Goal: Transaction & Acquisition: Book appointment/travel/reservation

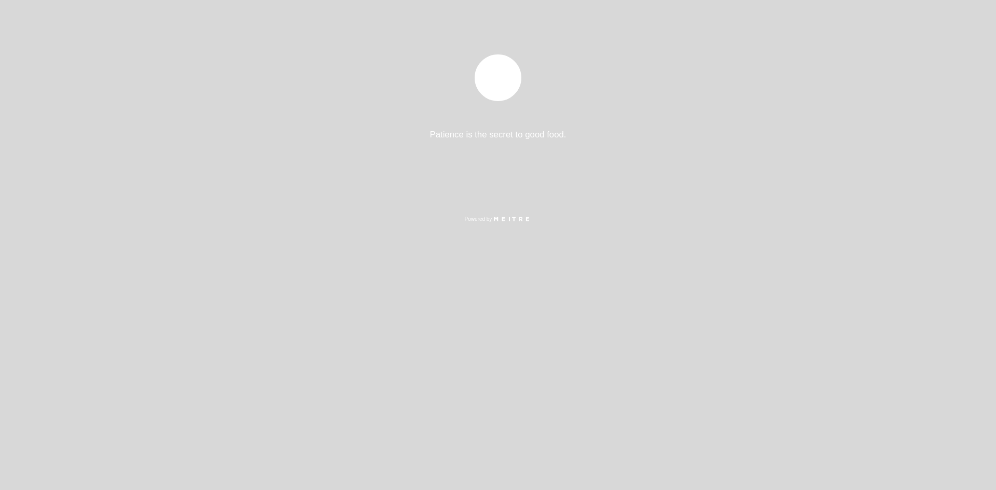
select select "pt"
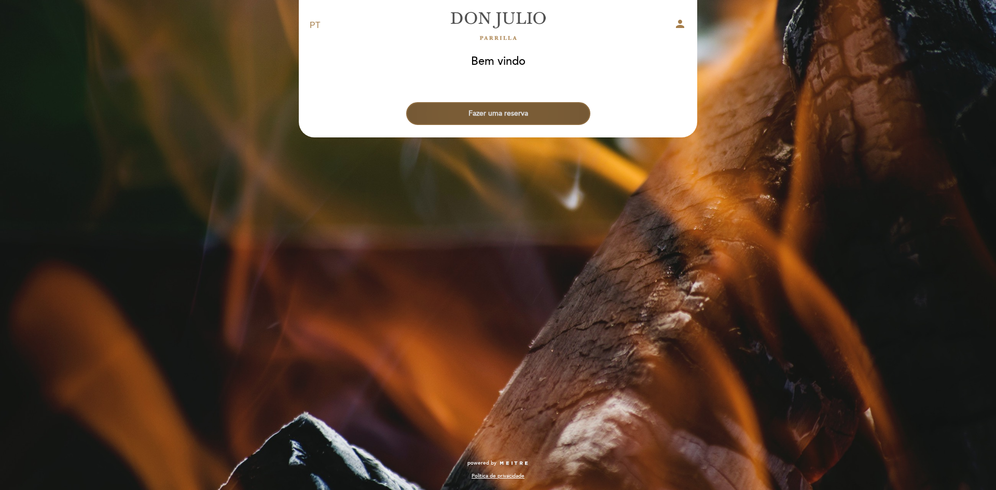
click at [512, 103] on button "Fazer uma reserva" at bounding box center [498, 113] width 184 height 23
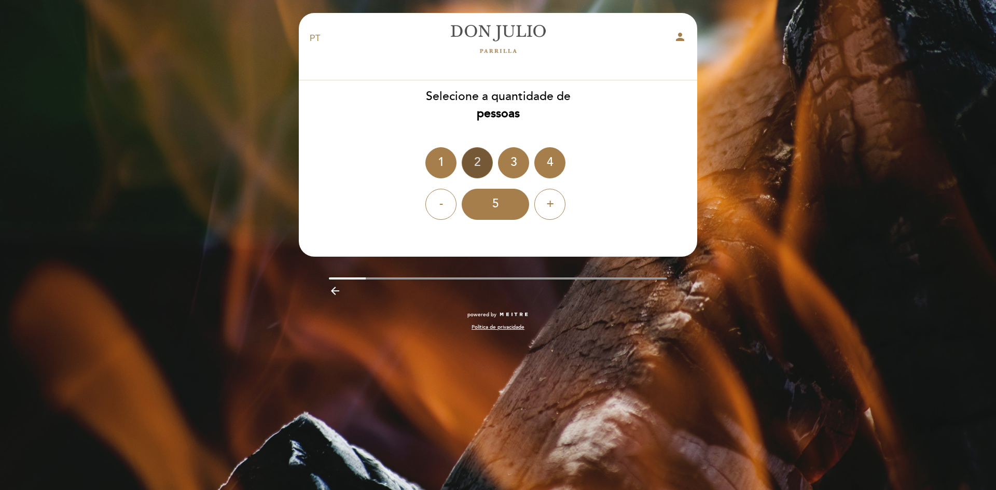
click at [476, 156] on div "2" at bounding box center [477, 162] width 31 height 31
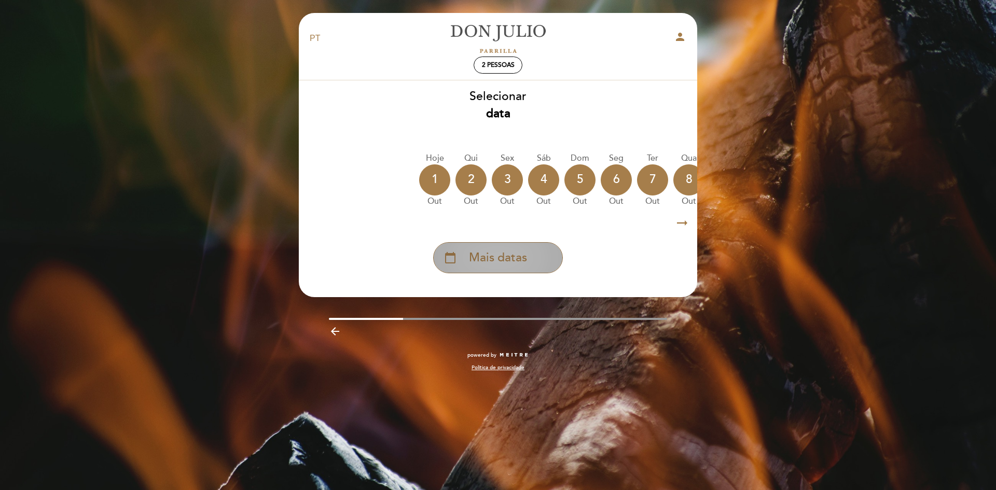
click at [488, 257] on span "Mais datas" at bounding box center [498, 258] width 58 height 17
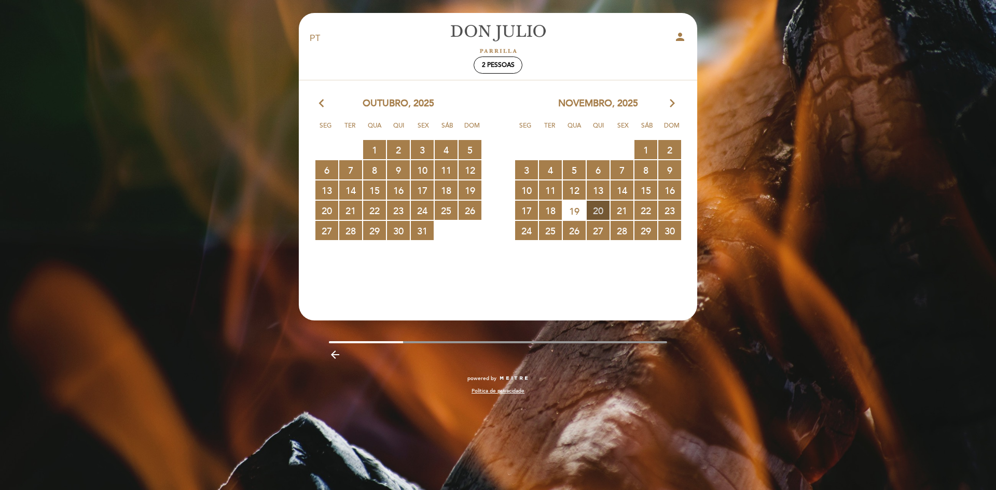
click at [600, 216] on span "20 RESERVAS DISPONÍVEIS" at bounding box center [598, 210] width 23 height 19
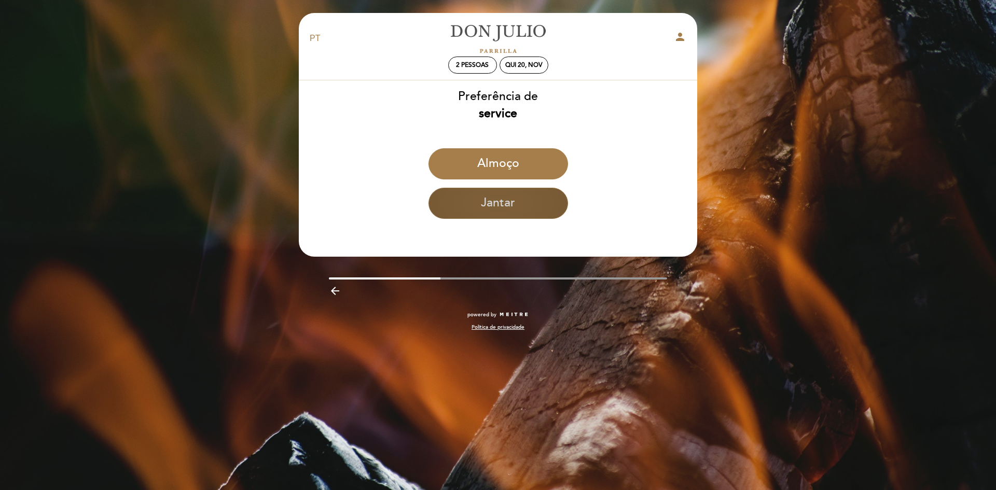
click at [516, 213] on button "Jantar" at bounding box center [499, 203] width 140 height 31
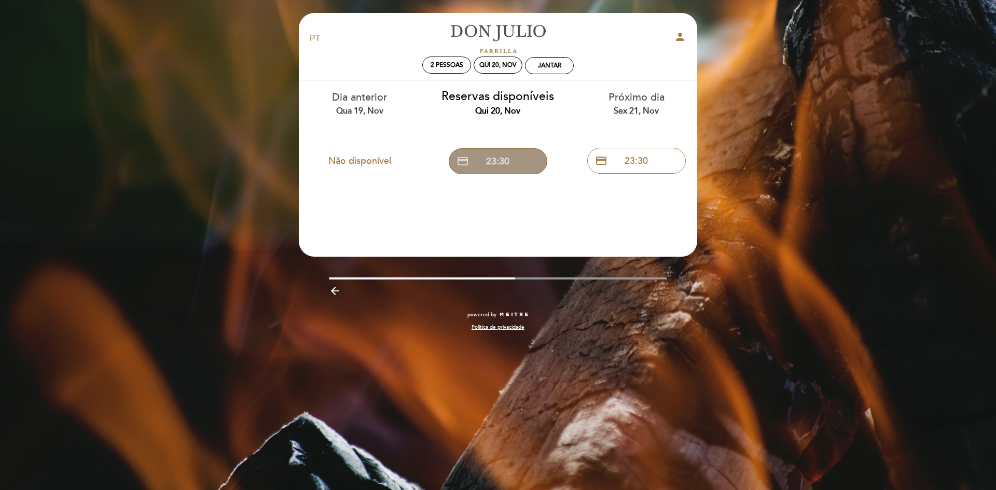
click at [488, 166] on button "credit_card 23:30" at bounding box center [498, 161] width 99 height 26
click at [336, 292] on icon "arrow_backward" at bounding box center [335, 291] width 12 height 12
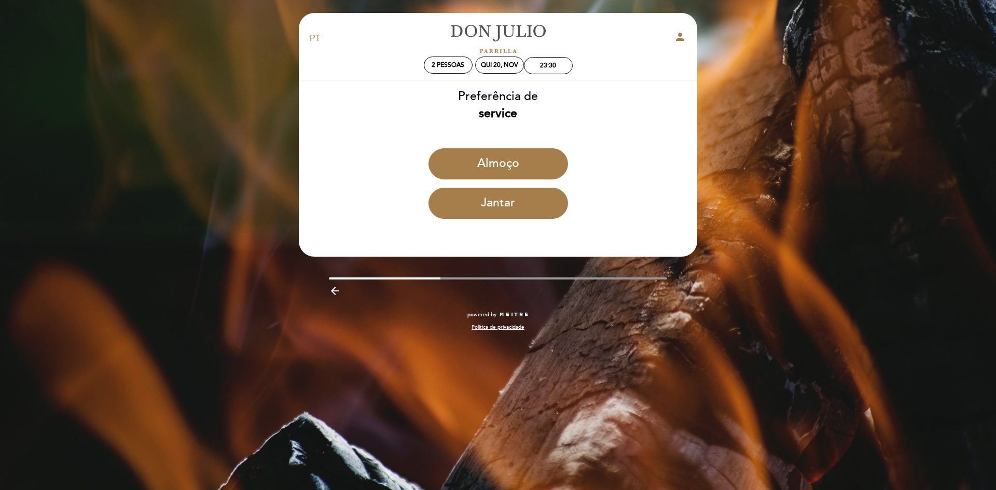
click at [336, 292] on icon "arrow_backward" at bounding box center [335, 291] width 12 height 12
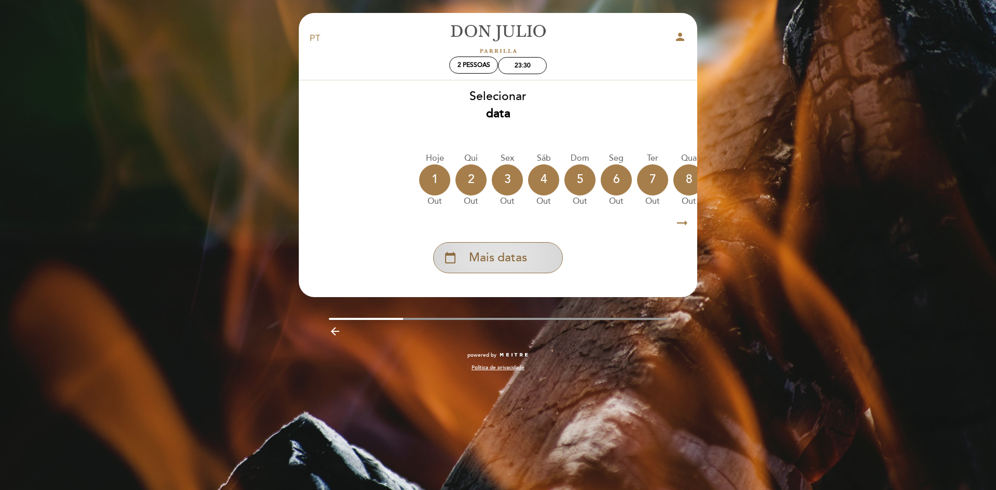
click at [532, 267] on div "calendar_today Mais datas" at bounding box center [498, 257] width 130 height 31
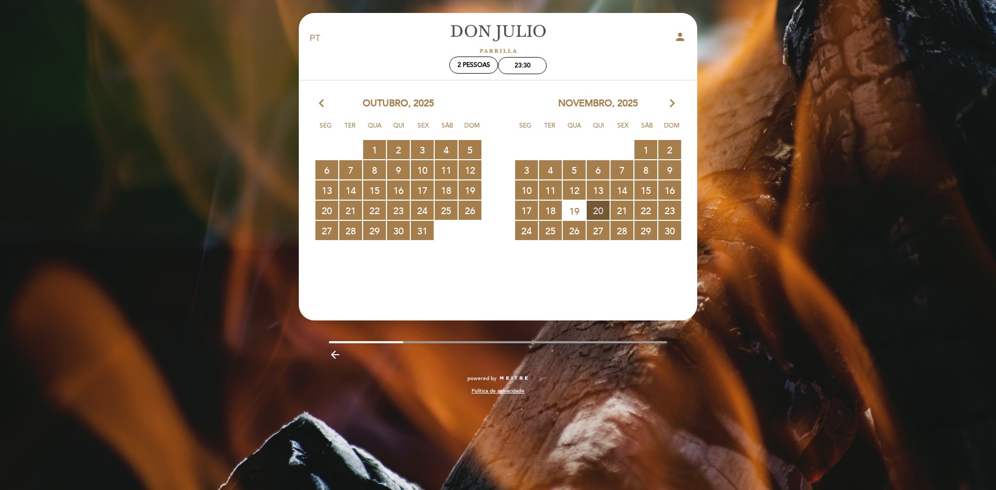
click at [601, 213] on span "20 RESERVAS DISPONÍVEIS" at bounding box center [598, 210] width 23 height 19
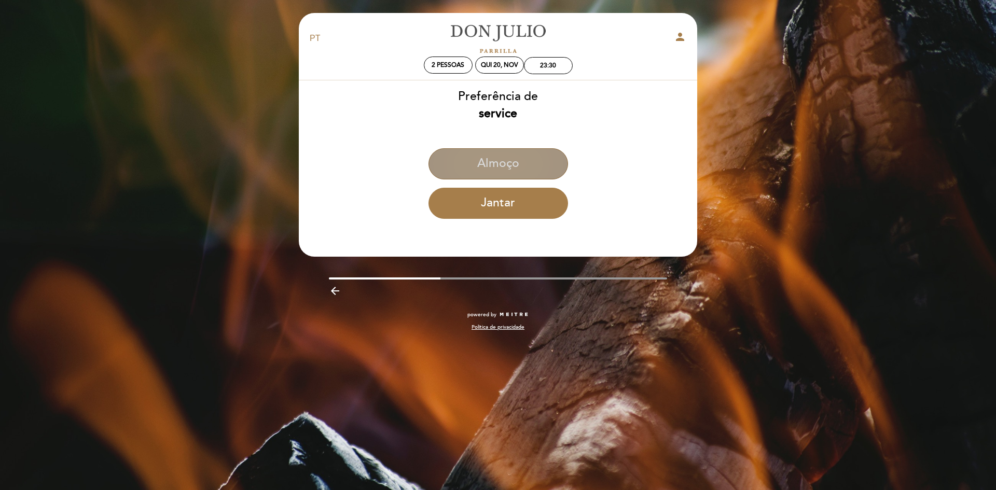
click at [488, 167] on button "Almoço" at bounding box center [499, 163] width 140 height 31
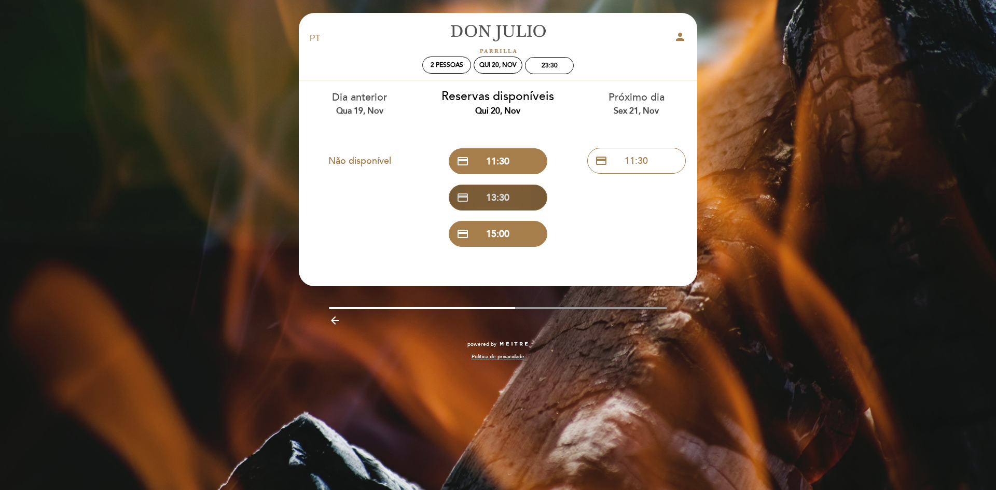
click at [507, 197] on button "credit_card 13:30" at bounding box center [498, 198] width 99 height 26
